Goal: Navigation & Orientation: Find specific page/section

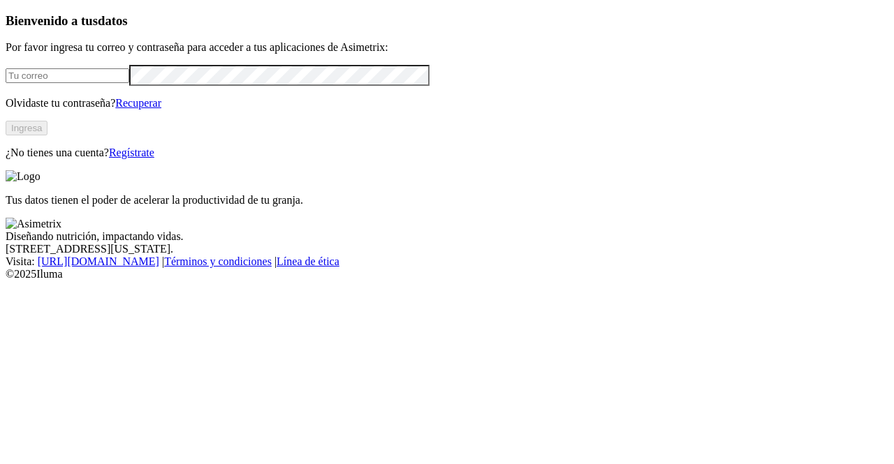
click at [119, 83] on input "email" at bounding box center [68, 75] width 124 height 15
type input "andrea.alvarez@premexcorp.com"
click at [47, 135] on button "Ingresa" at bounding box center [27, 128] width 42 height 15
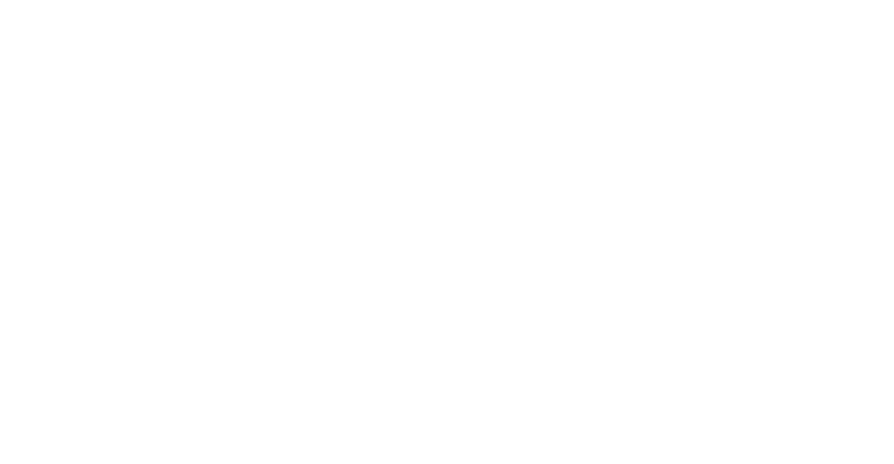
click at [24, 24] on icon at bounding box center [27, 285] width 43 height 559
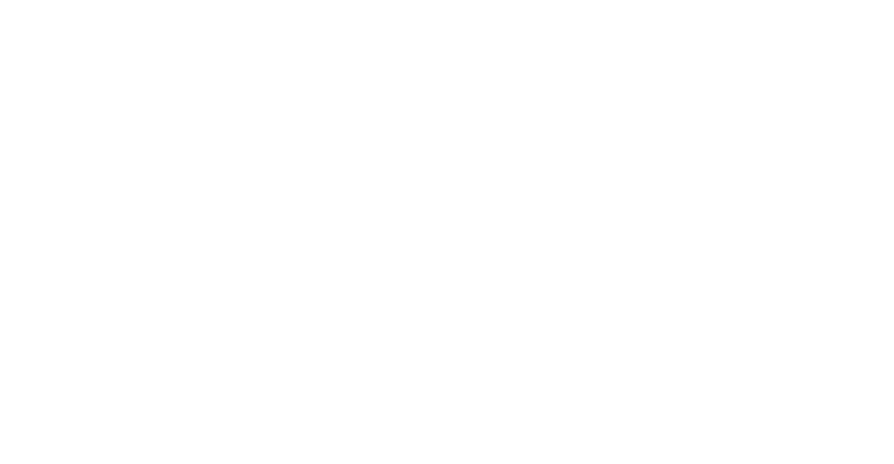
click at [11, 19] on icon at bounding box center [27, 285] width 43 height 559
click at [17, 16] on icon at bounding box center [27, 285] width 43 height 559
